Goal: Find specific page/section: Find specific page/section

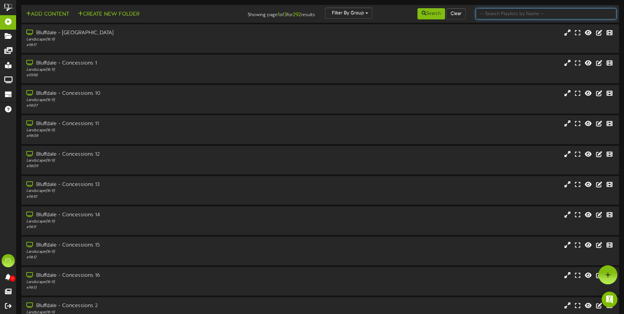
click at [530, 11] on input "text" at bounding box center [546, 13] width 141 height 11
type input "q"
click at [432, 16] on button "Search" at bounding box center [431, 13] width 28 height 11
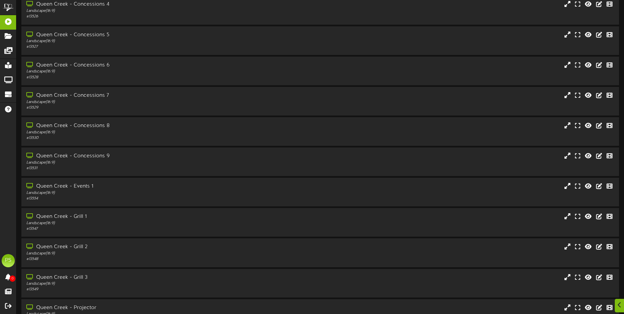
scroll to position [526, 0]
